Goal: Task Accomplishment & Management: Manage account settings

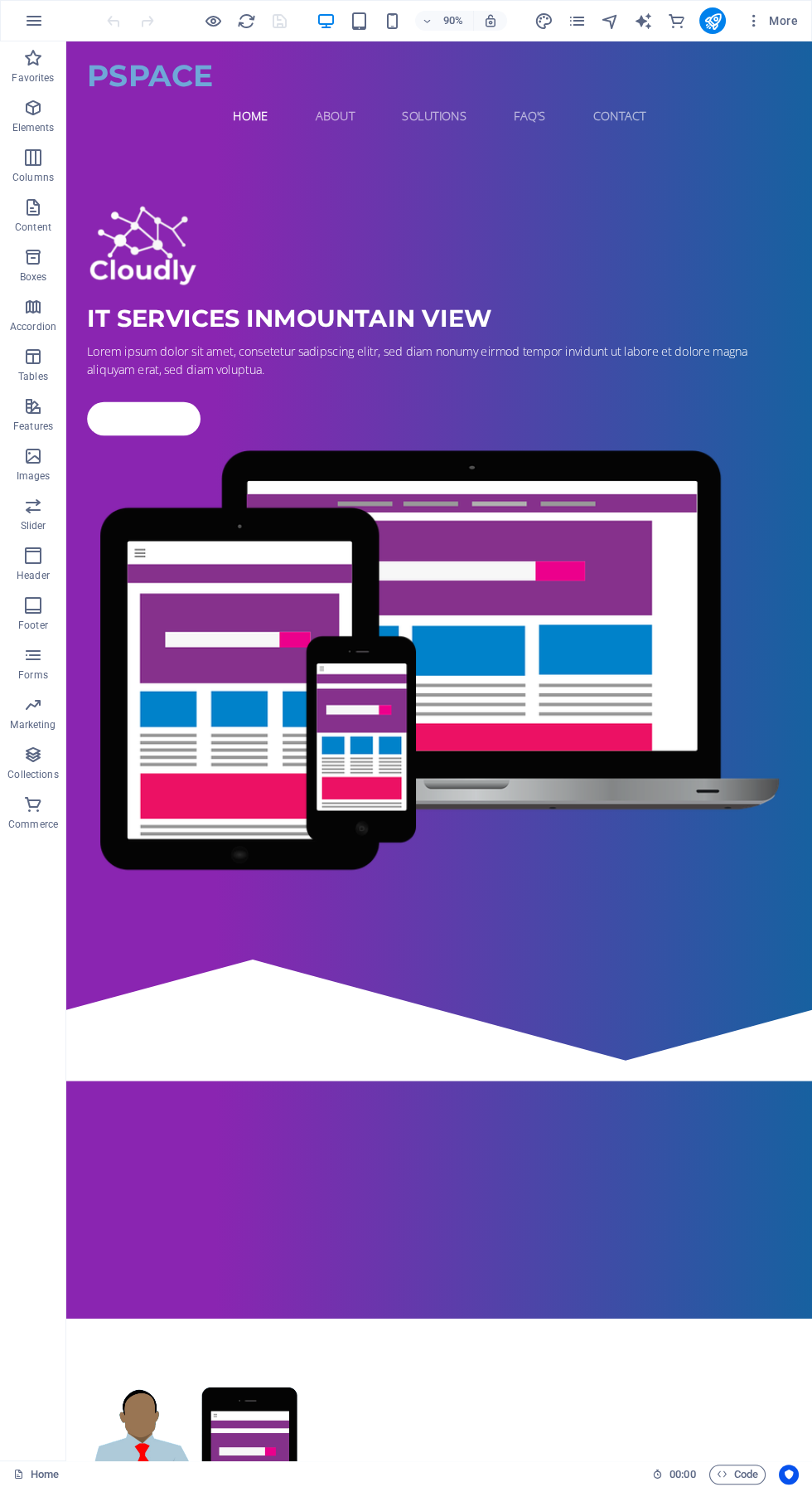
click at [771, 20] on span "More" at bounding box center [771, 21] width 52 height 17
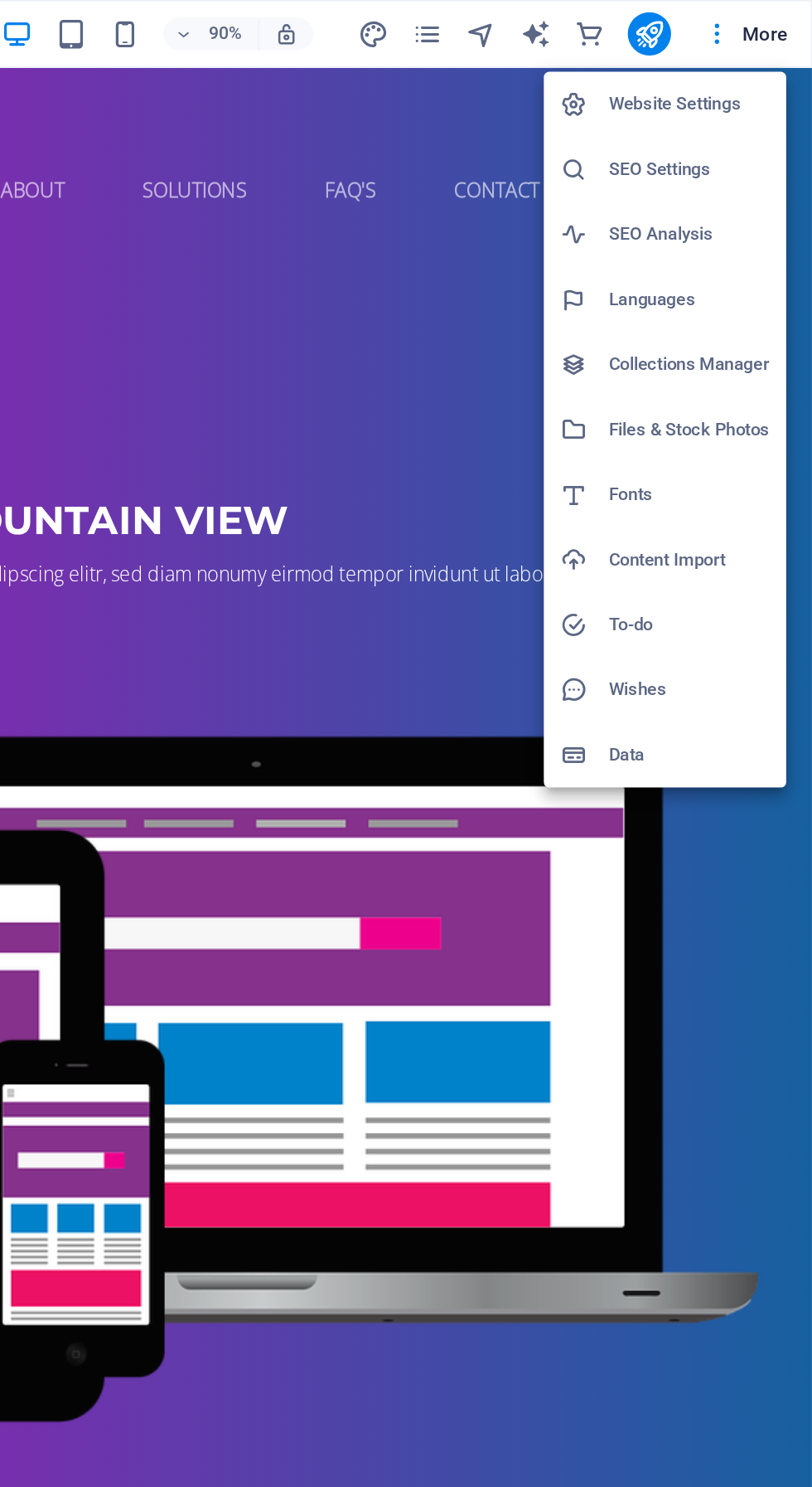
click at [688, 63] on h6 "Website Settings" at bounding box center [737, 63] width 98 height 20
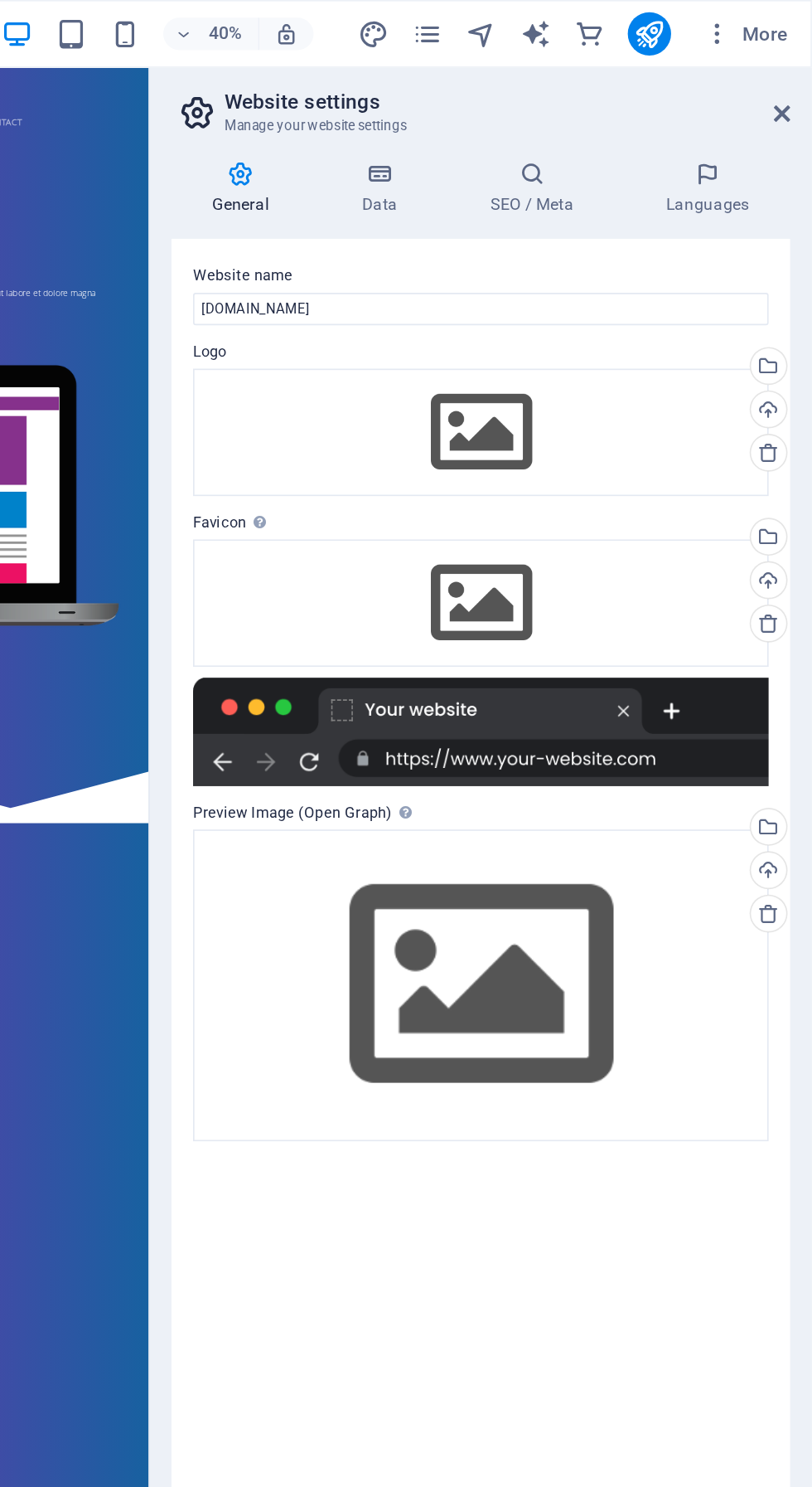
click at [785, 561] on icon at bounding box center [786, 559] width 13 height 13
click at [783, 565] on icon at bounding box center [786, 559] width 13 height 13
click at [789, 564] on icon at bounding box center [786, 559] width 13 height 13
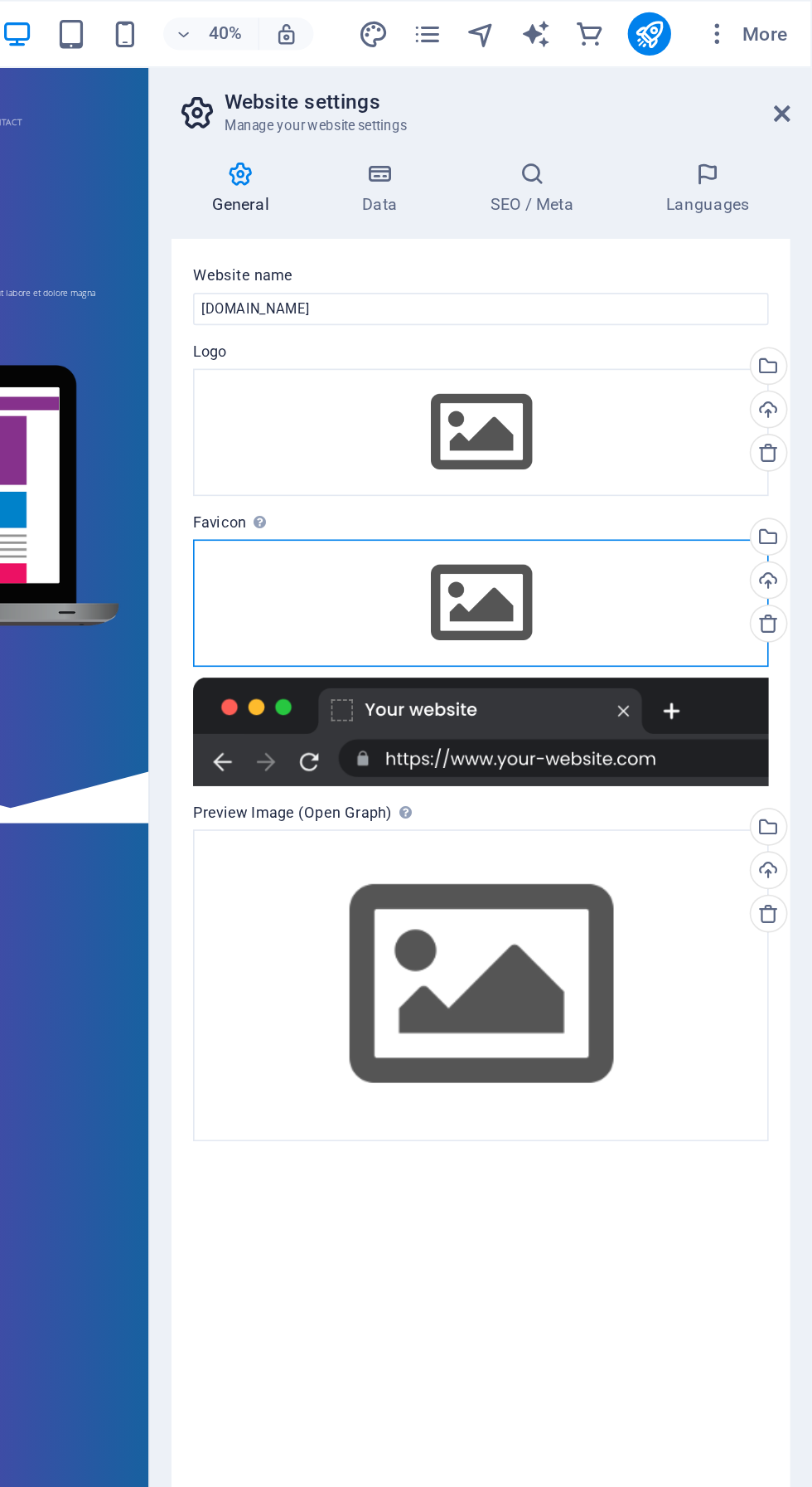
click at [785, 396] on div "Drag files here, click to choose files or select files from Files or our free s…" at bounding box center [609, 368] width 352 height 78
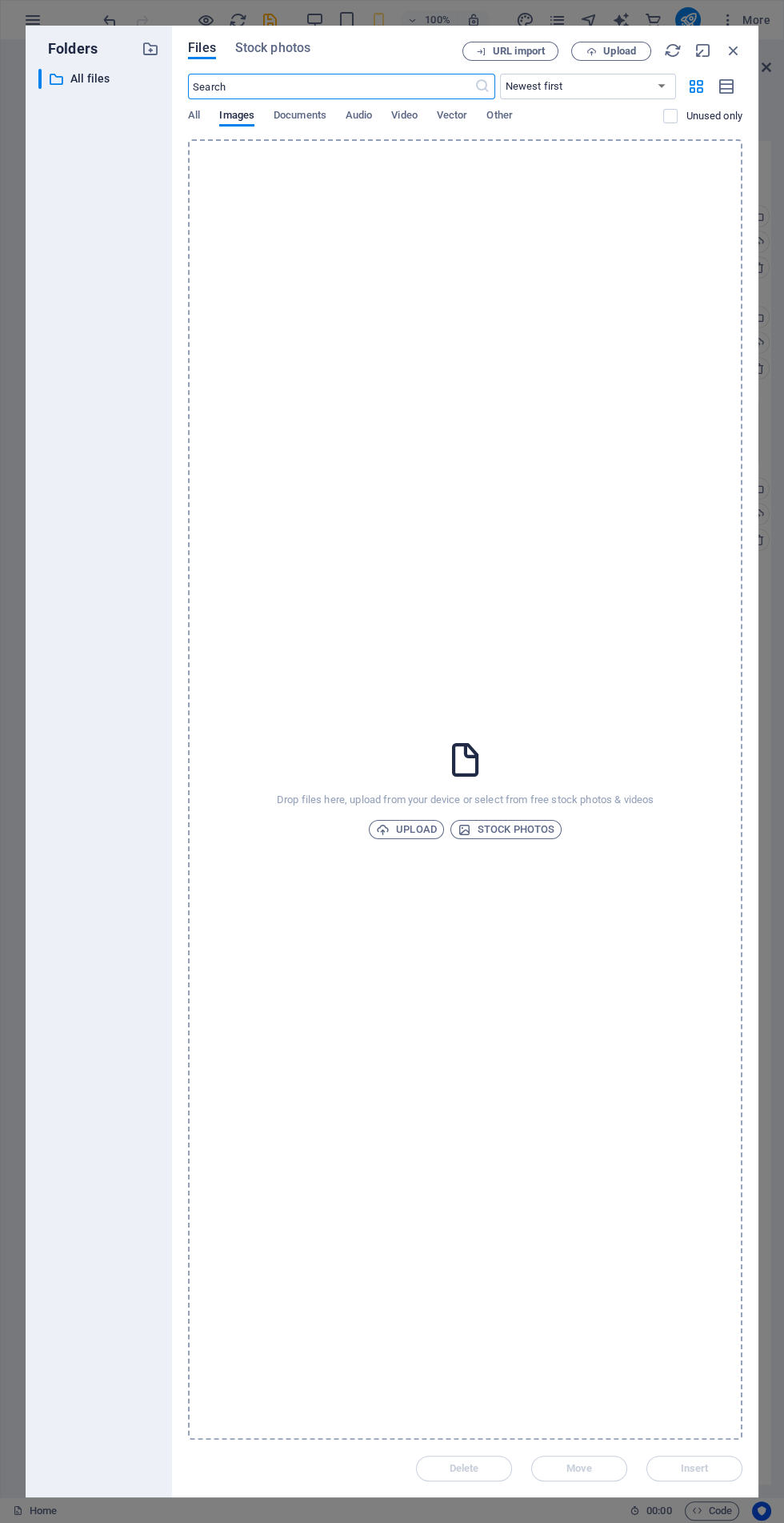
click at [733, 49] on icon "button" at bounding box center [733, 50] width 17 height 17
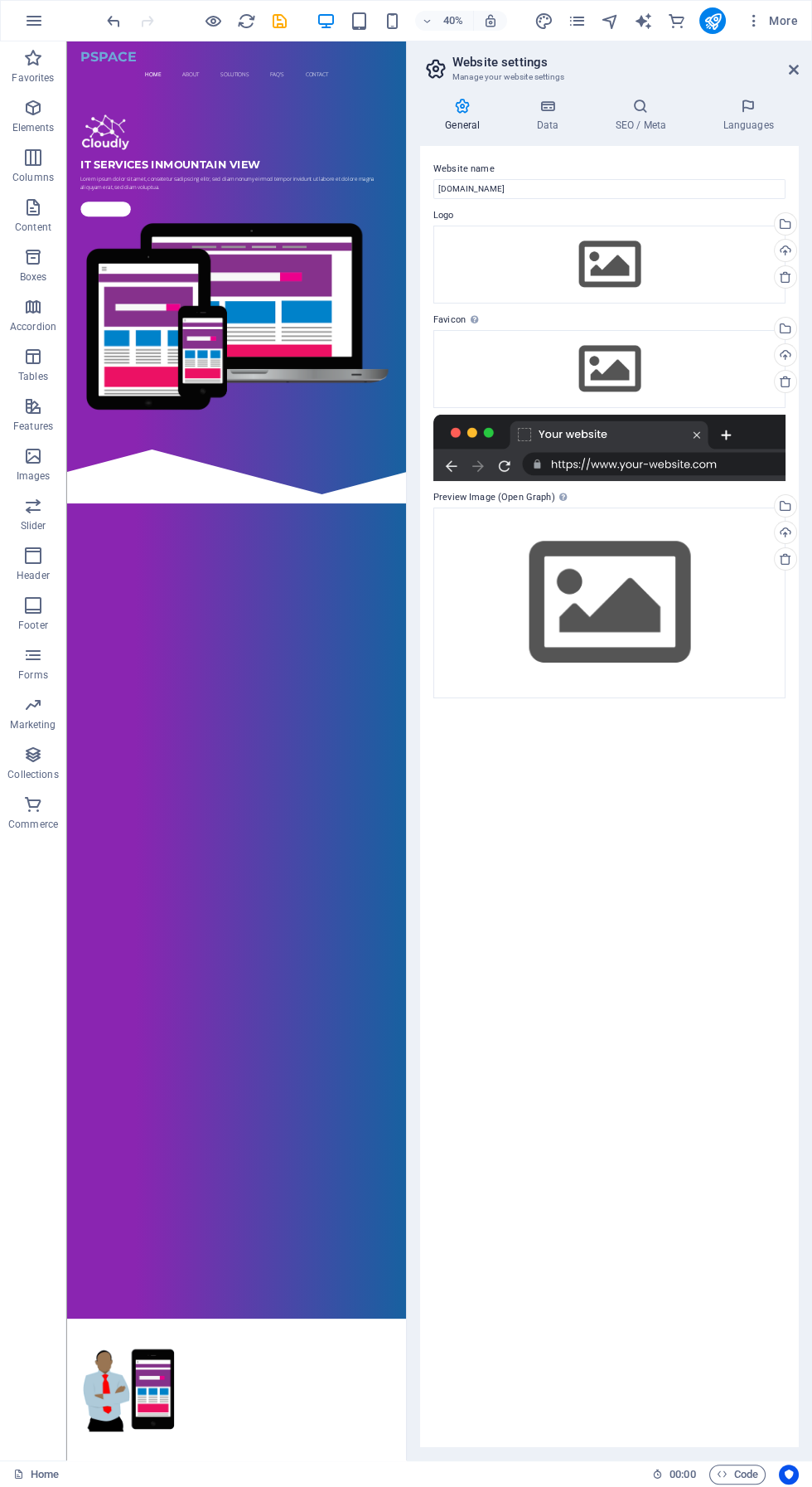
click at [28, 11] on icon "button" at bounding box center [33, 20] width 20 height 20
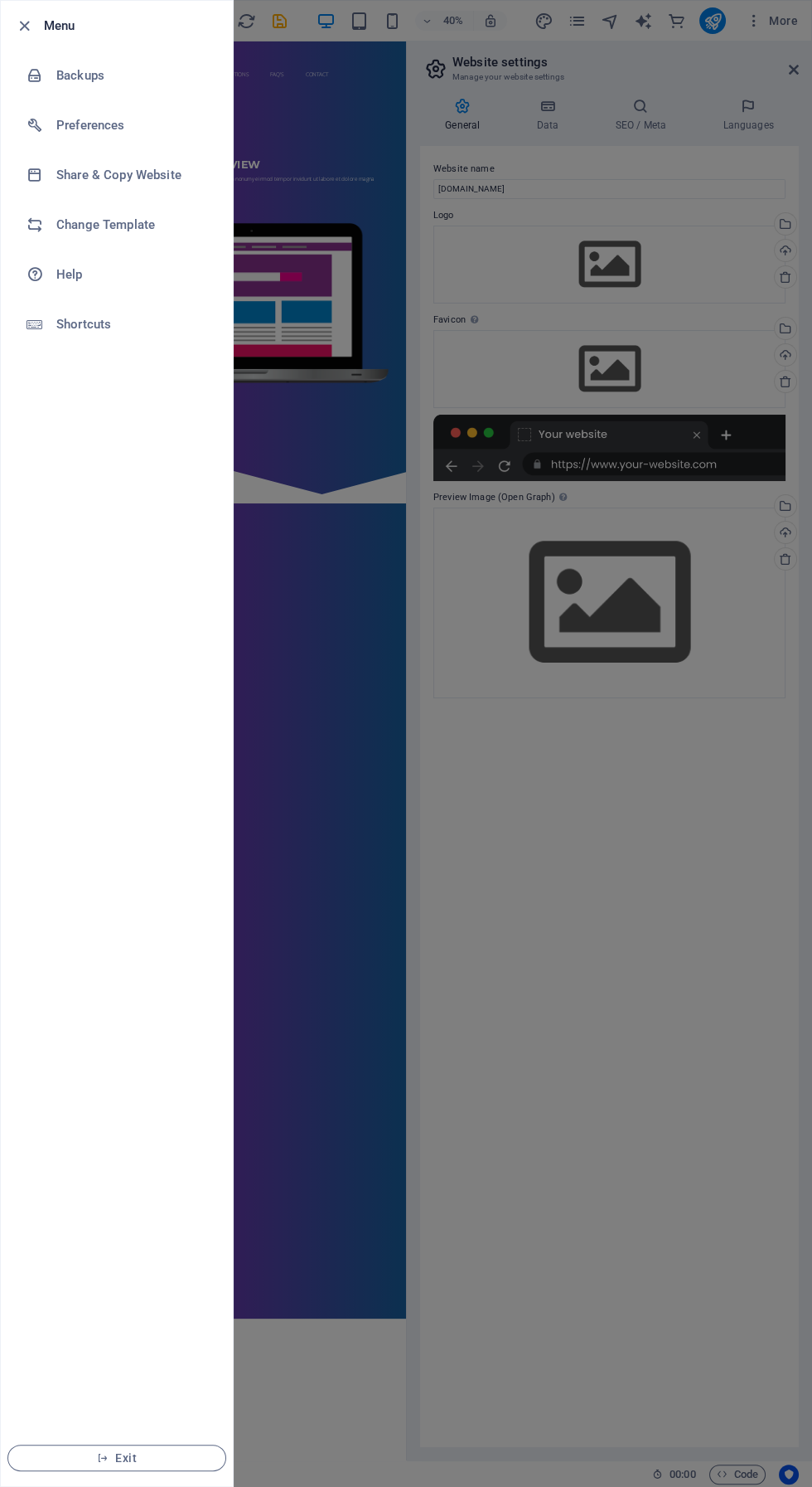
click at [59, 339] on li "Shortcuts" at bounding box center [117, 324] width 232 height 50
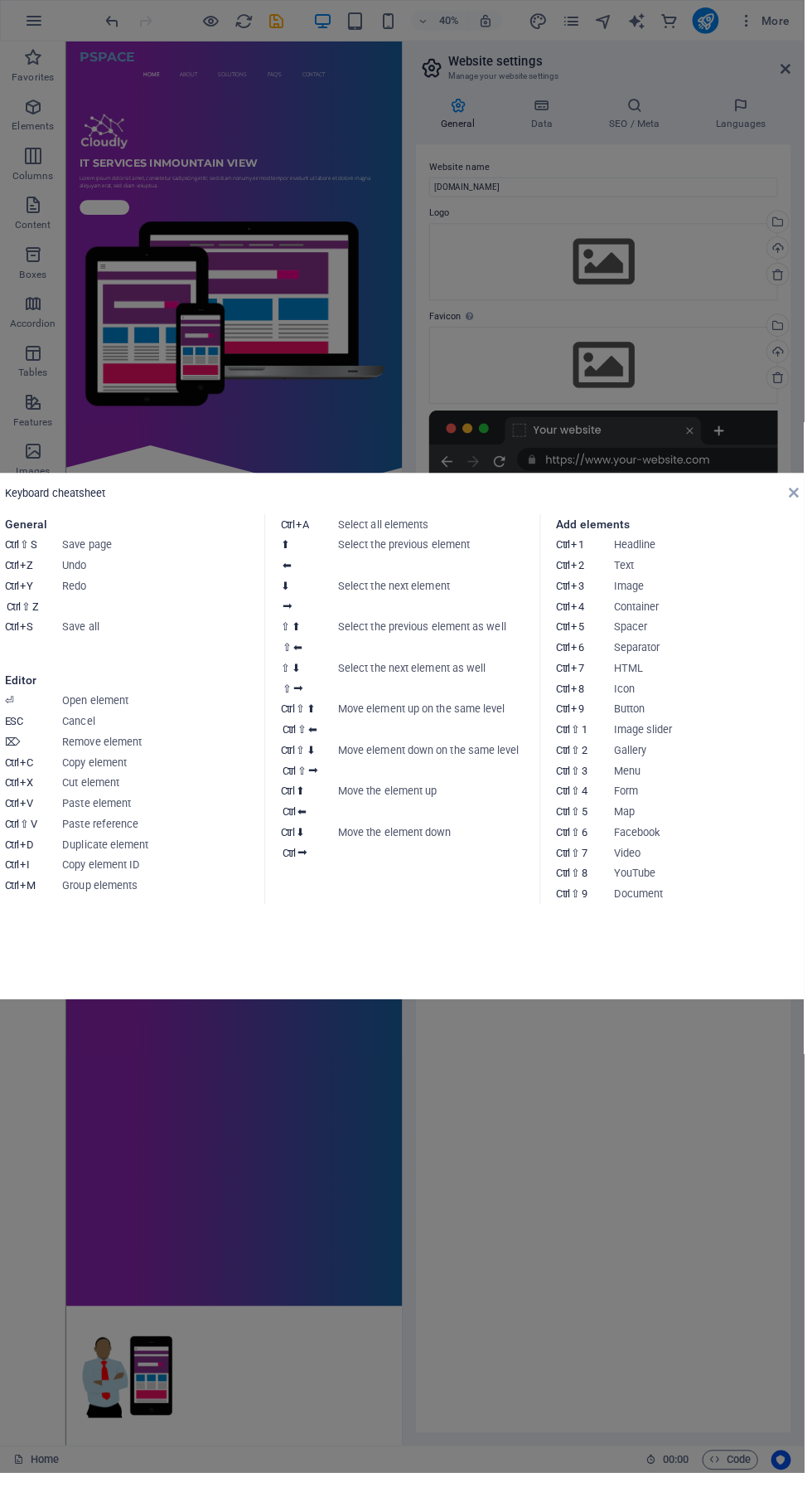
click at [633, 1095] on aside "Keyboard cheatsheet General Ctrl ⇧ S Save page Ctrl Z Undo Ctrl Y Ctrl ⇧ Z Redo…" at bounding box center [406, 744] width 812 height 1487
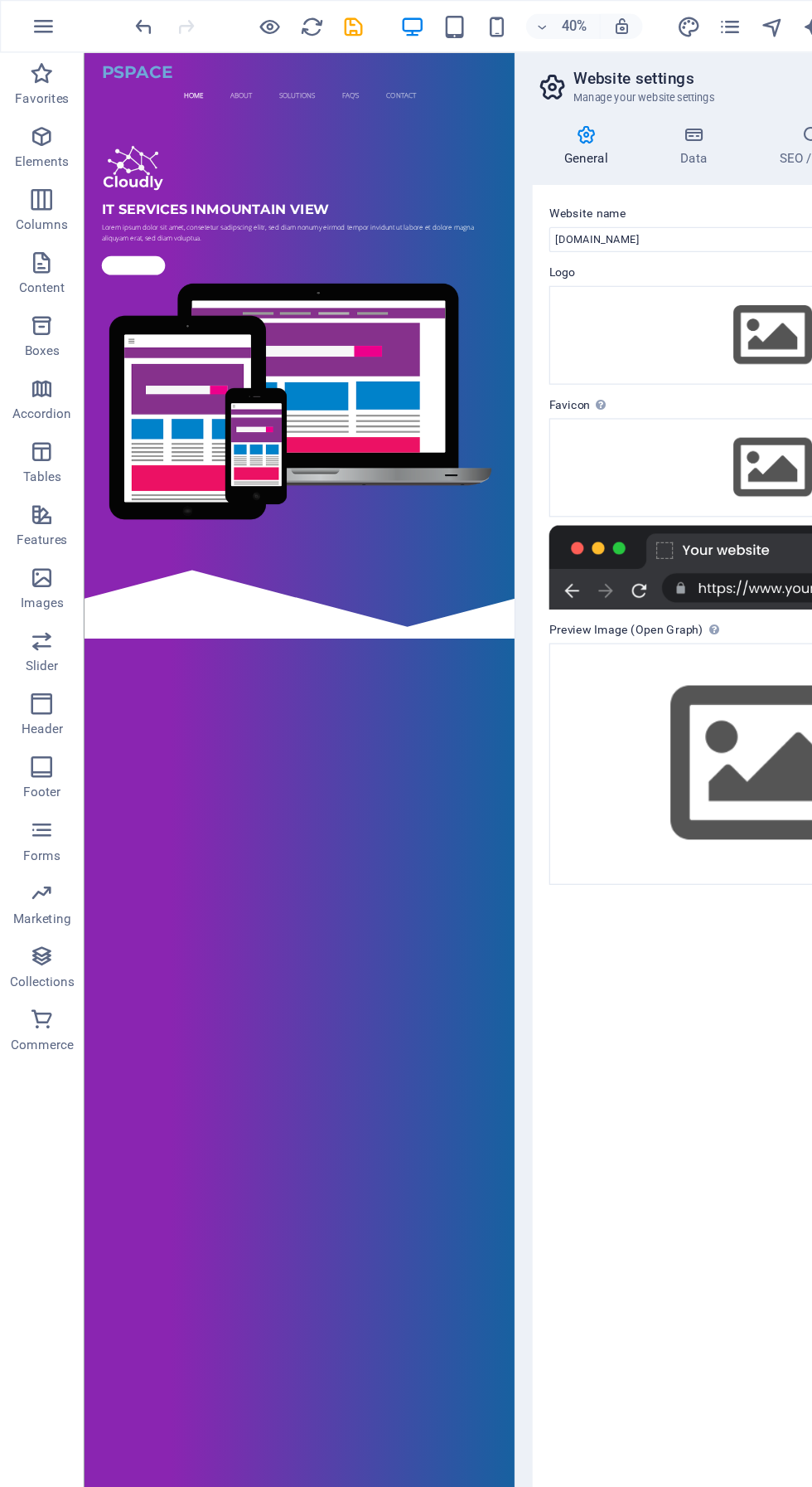
click at [107, 20] on icon "undo" at bounding box center [114, 21] width 19 height 19
click at [112, 17] on icon "undo" at bounding box center [114, 21] width 19 height 19
click at [106, 20] on icon "undo" at bounding box center [114, 21] width 19 height 19
click at [93, 24] on div "40% More" at bounding box center [406, 21] width 811 height 40
